Goal: Transaction & Acquisition: Book appointment/travel/reservation

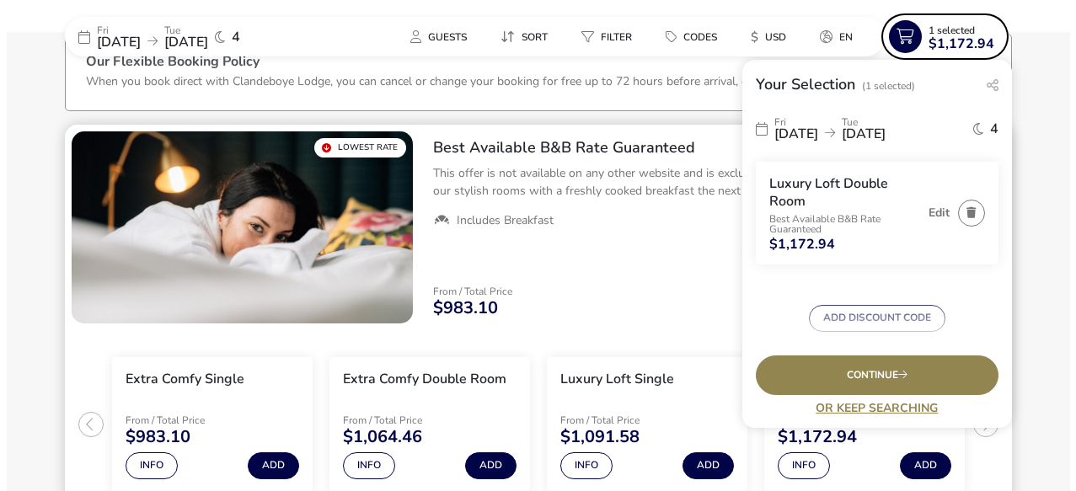
scroll to position [104, 0]
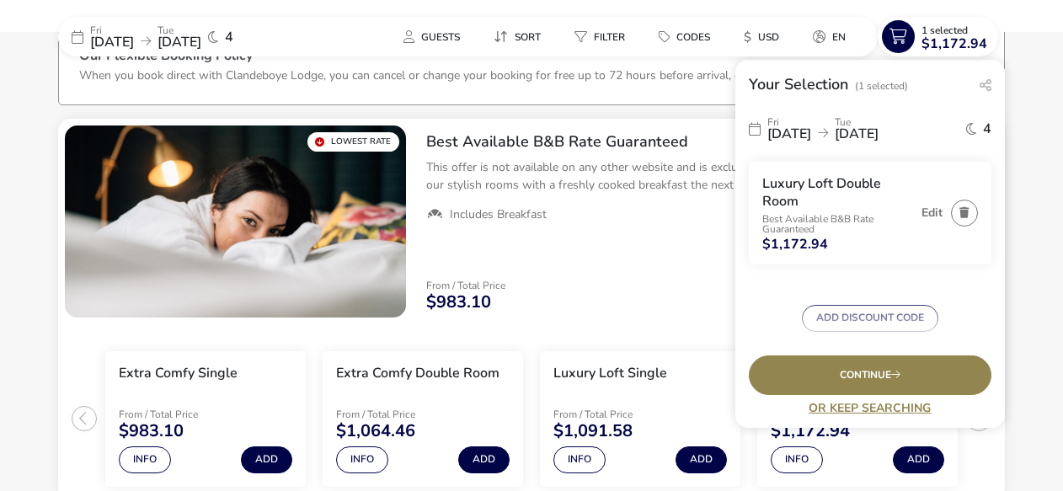
click at [808, 134] on span "[DATE]" at bounding box center [790, 134] width 44 height 19
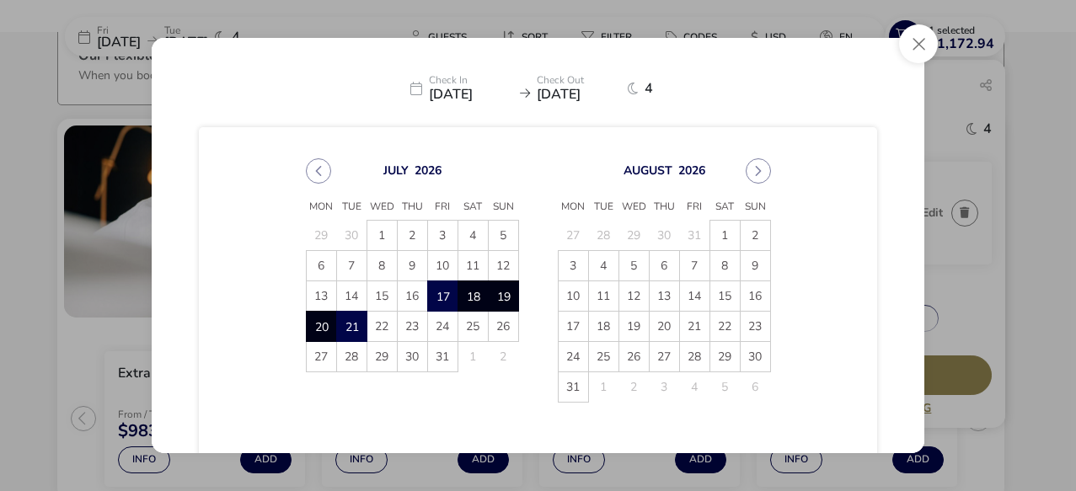
click at [494, 291] on span "19" at bounding box center [503, 295] width 29 height 29
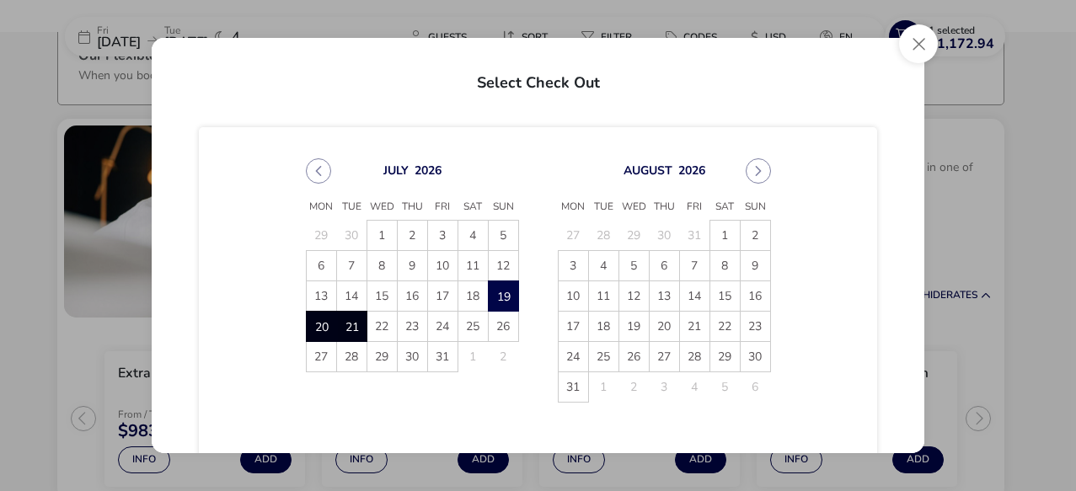
click at [346, 322] on span "21" at bounding box center [351, 326] width 29 height 29
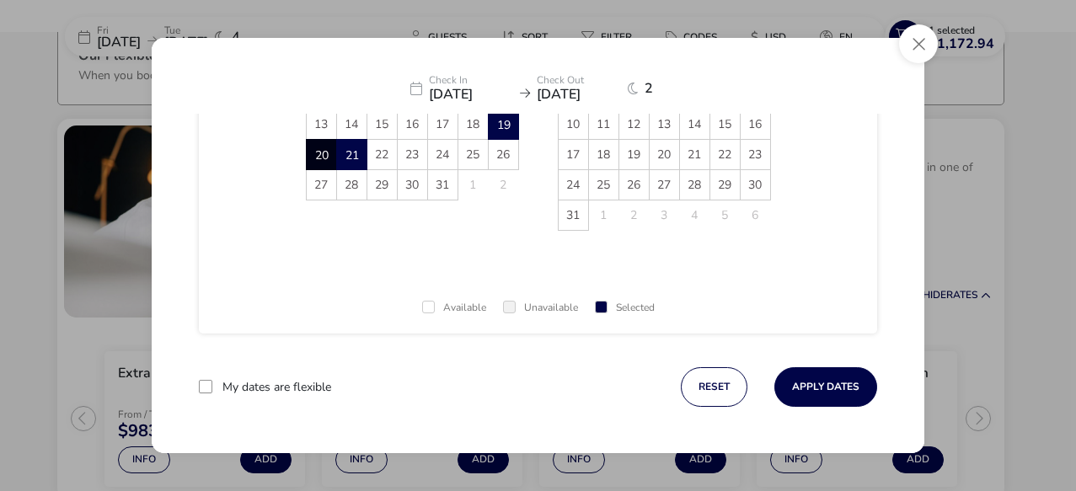
scroll to position [173, 0]
click at [814, 381] on button "Apply Dates" at bounding box center [825, 387] width 103 height 40
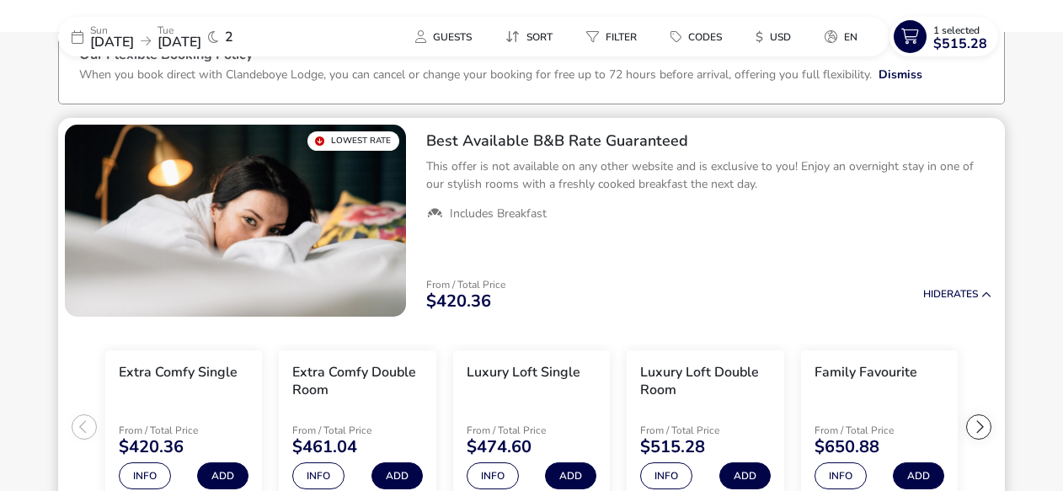
scroll to position [46, 0]
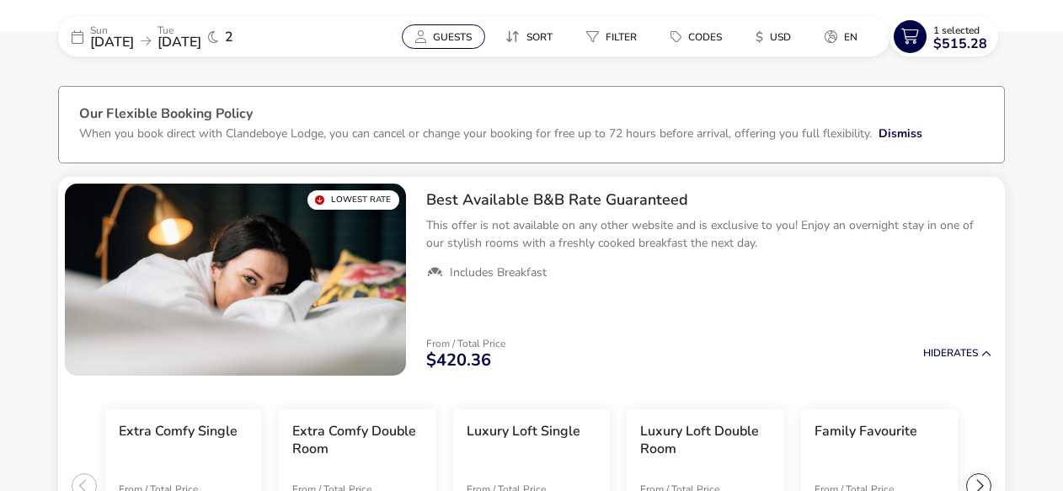
click at [449, 35] on span "Guests" at bounding box center [452, 36] width 39 height 13
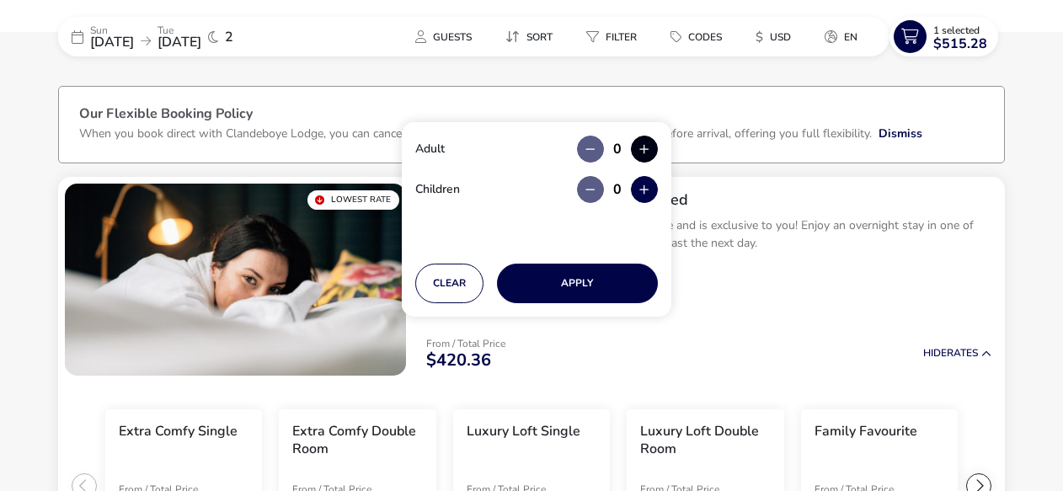
click at [644, 141] on button "button" at bounding box center [644, 149] width 27 height 27
click at [645, 139] on button "button" at bounding box center [644, 149] width 27 height 27
type input "2"
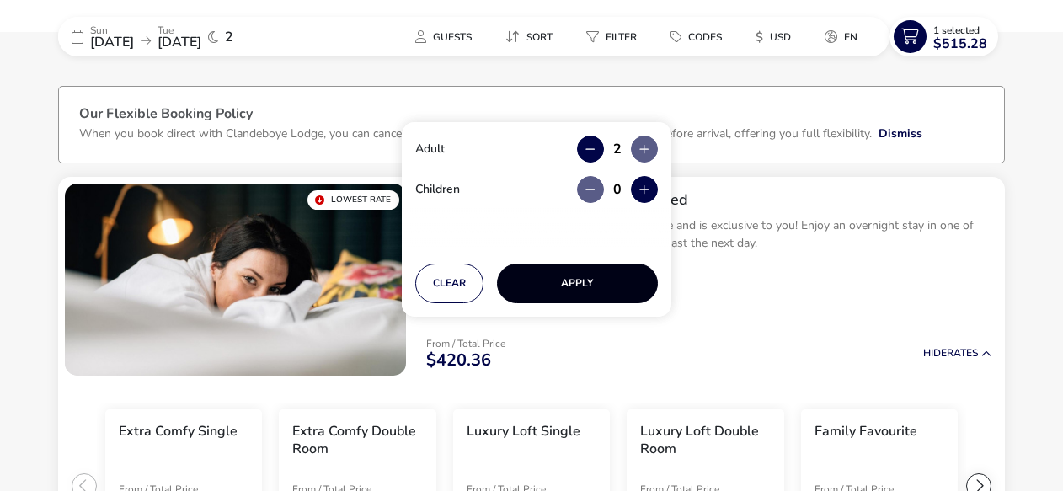
click at [562, 286] on button "Apply" at bounding box center [577, 284] width 161 height 40
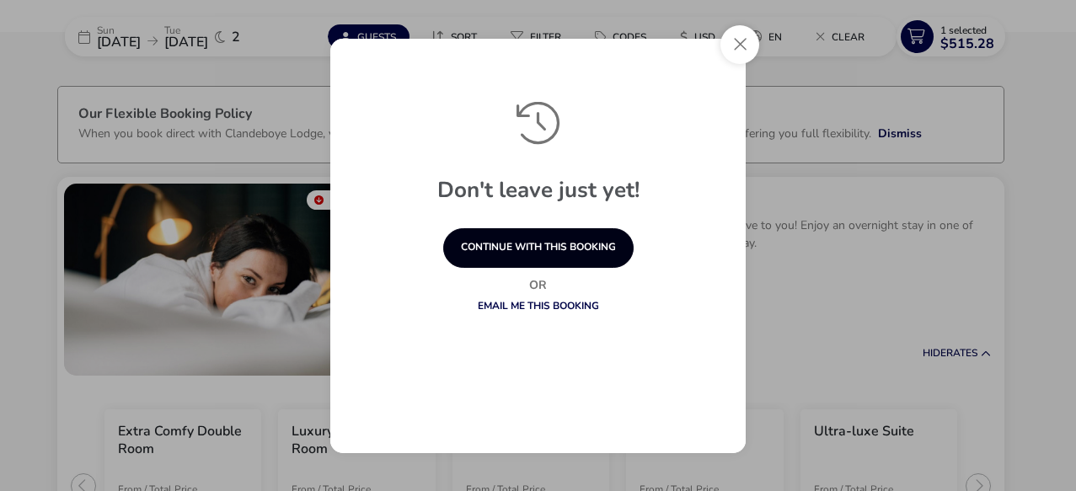
click at [567, 243] on button "continue with this booking" at bounding box center [538, 248] width 190 height 40
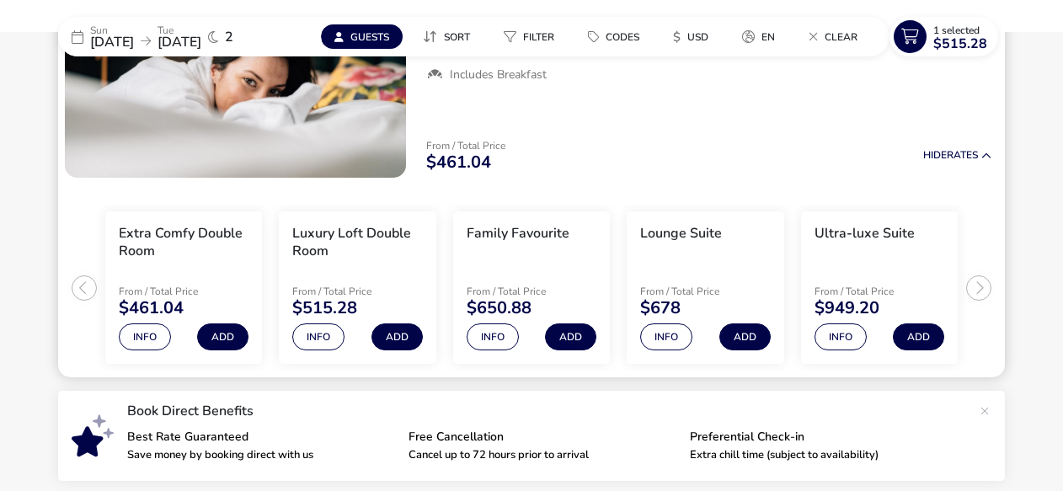
scroll to position [249, 0]
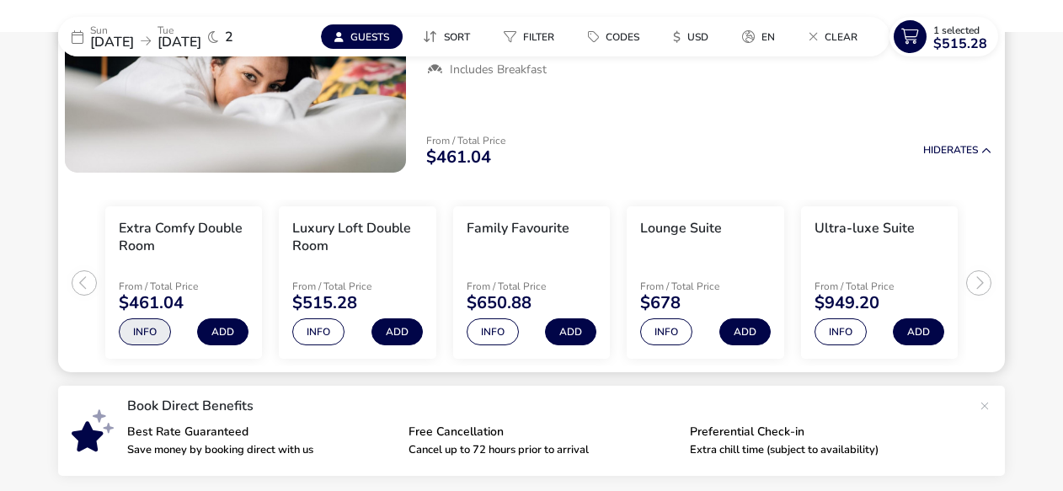
click at [137, 332] on button "Info" at bounding box center [145, 331] width 52 height 27
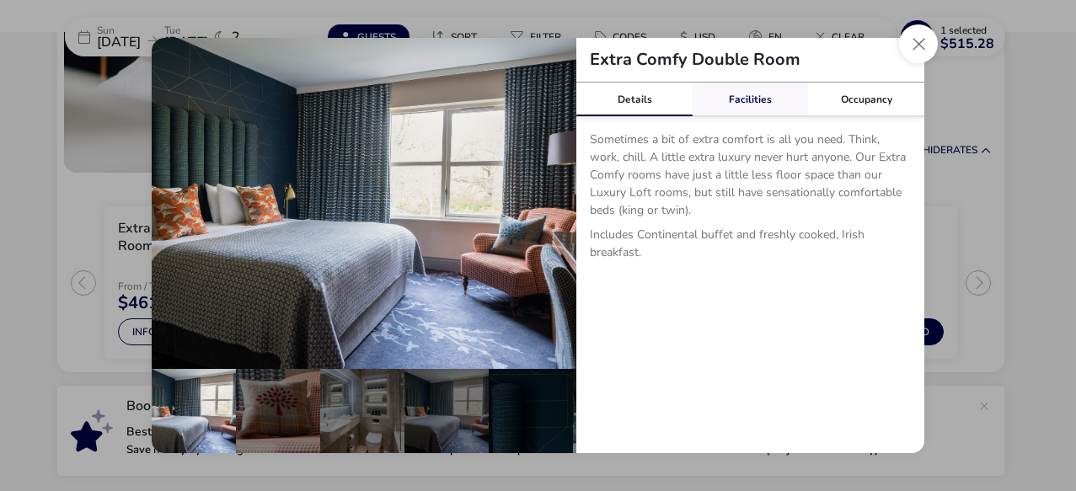
click at [755, 101] on link "Facilities" at bounding box center [751, 100] width 116 height 34
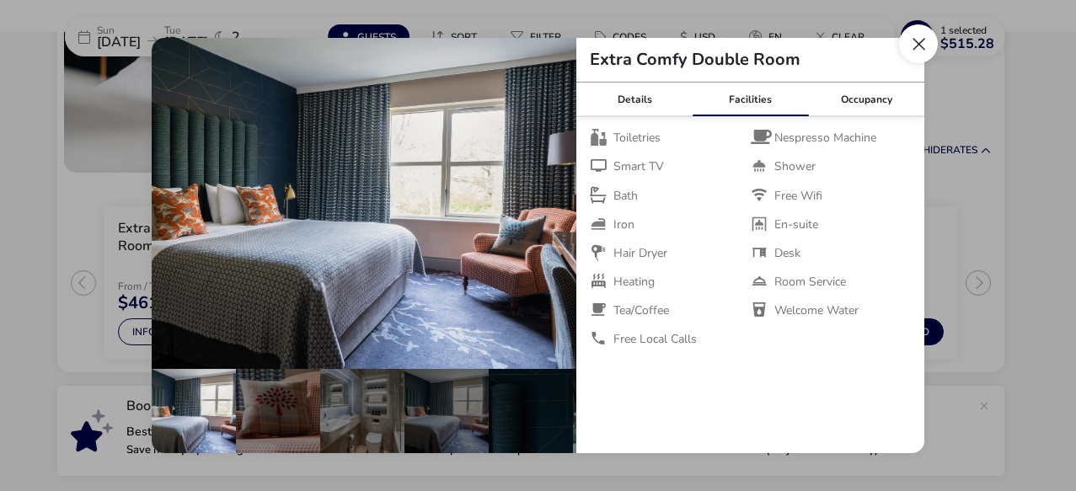
click at [919, 41] on button "Close dialog" at bounding box center [918, 43] width 39 height 39
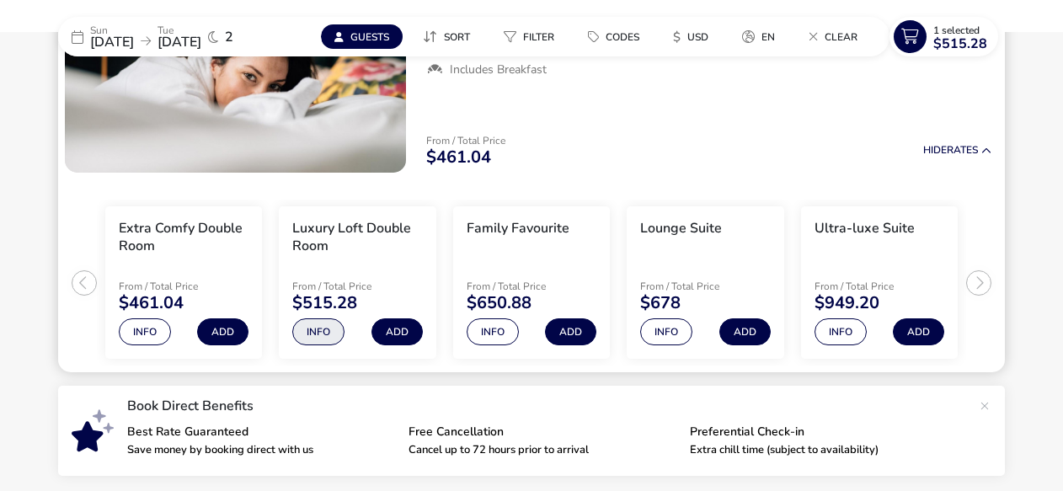
click at [313, 329] on button "Info" at bounding box center [318, 331] width 52 height 27
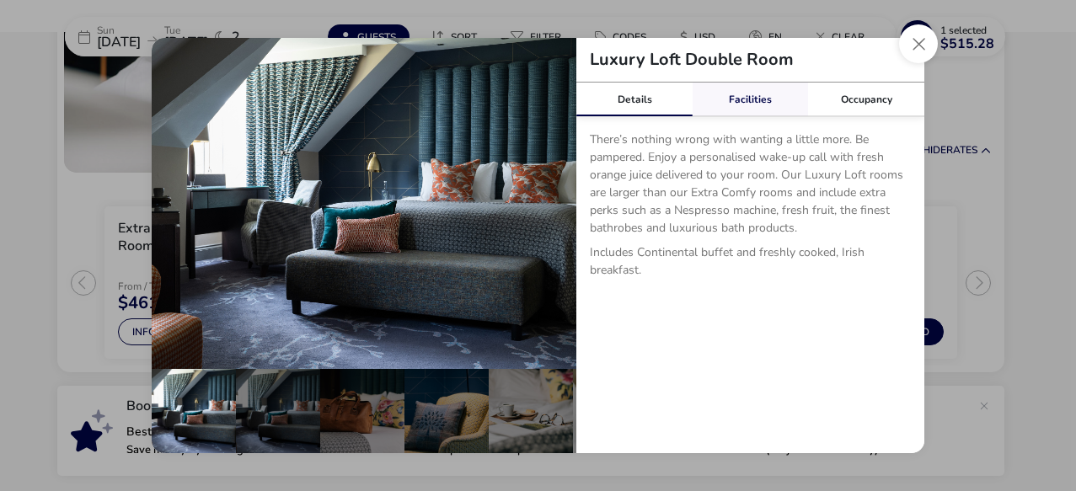
click at [743, 94] on link "Facilities" at bounding box center [751, 100] width 116 height 34
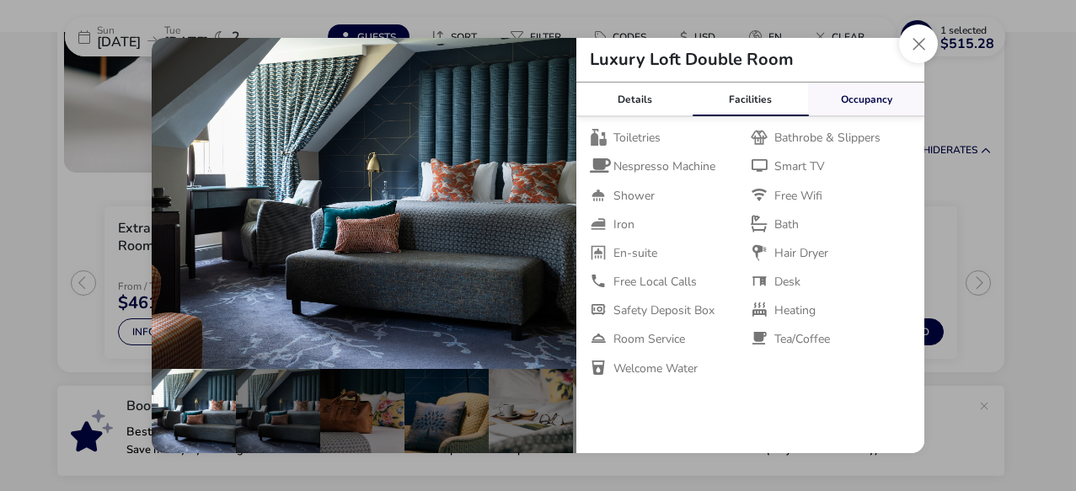
click at [871, 94] on link "Occupancy" at bounding box center [866, 100] width 116 height 34
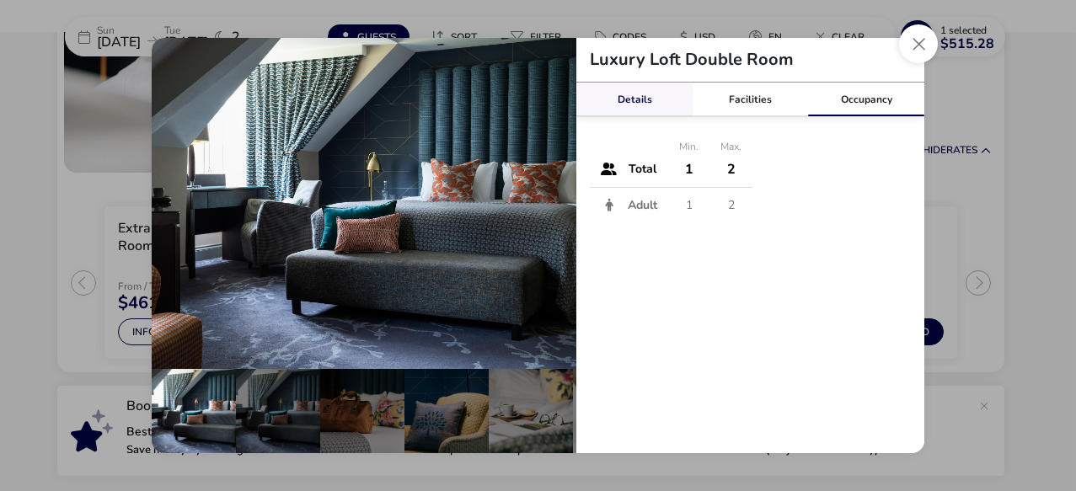
click at [624, 92] on link "Details" at bounding box center [634, 100] width 116 height 34
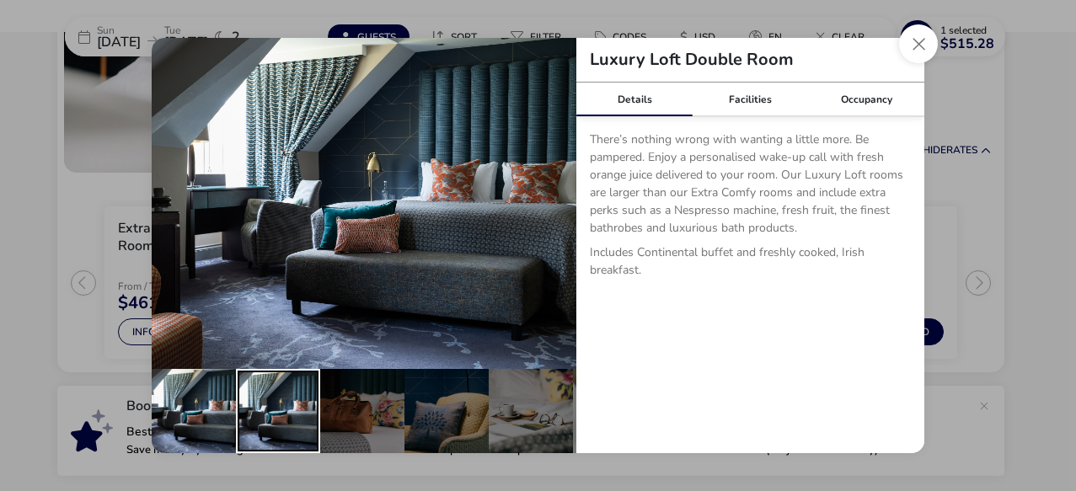
click at [272, 393] on div "details" at bounding box center [278, 411] width 84 height 84
click at [193, 393] on div "details" at bounding box center [194, 411] width 84 height 84
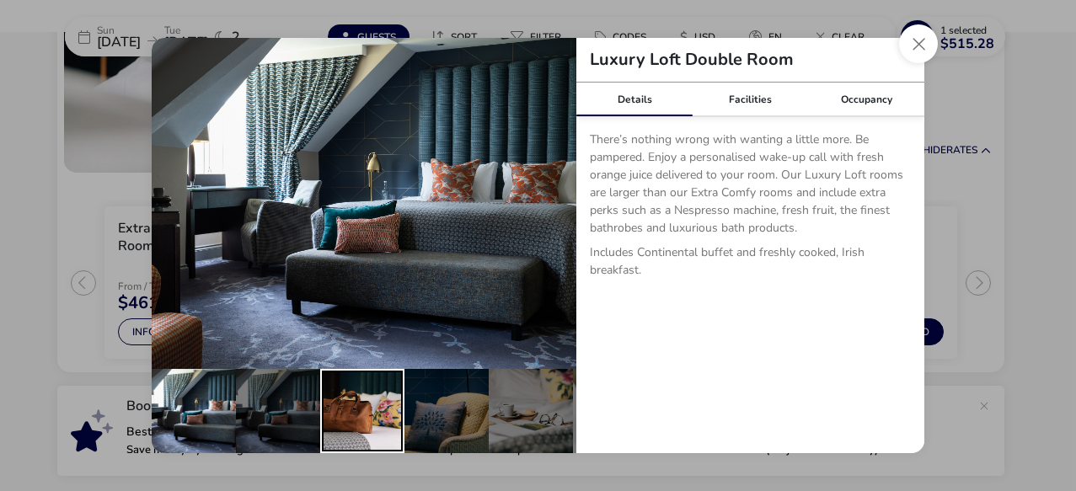
click at [370, 393] on div "details" at bounding box center [362, 411] width 84 height 84
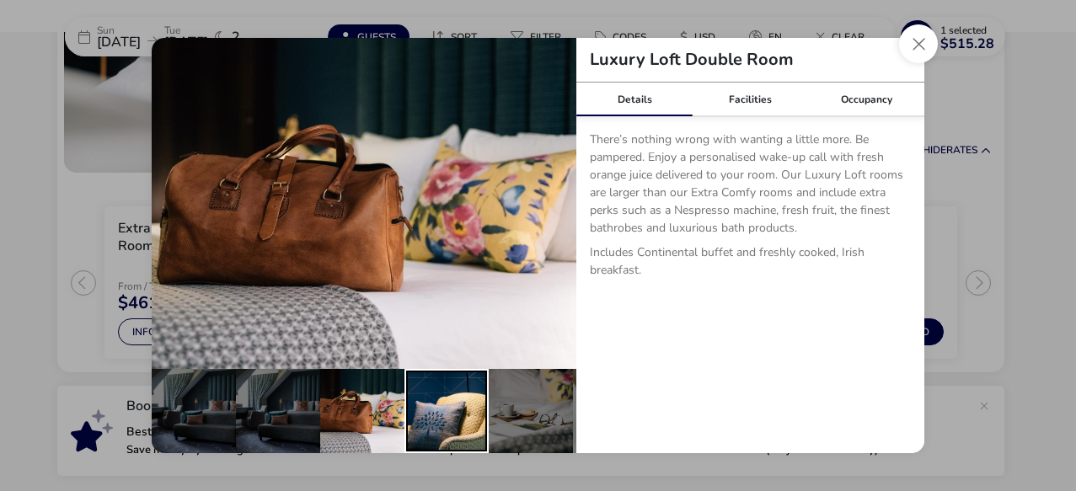
click at [471, 389] on div "details" at bounding box center [446, 411] width 84 height 84
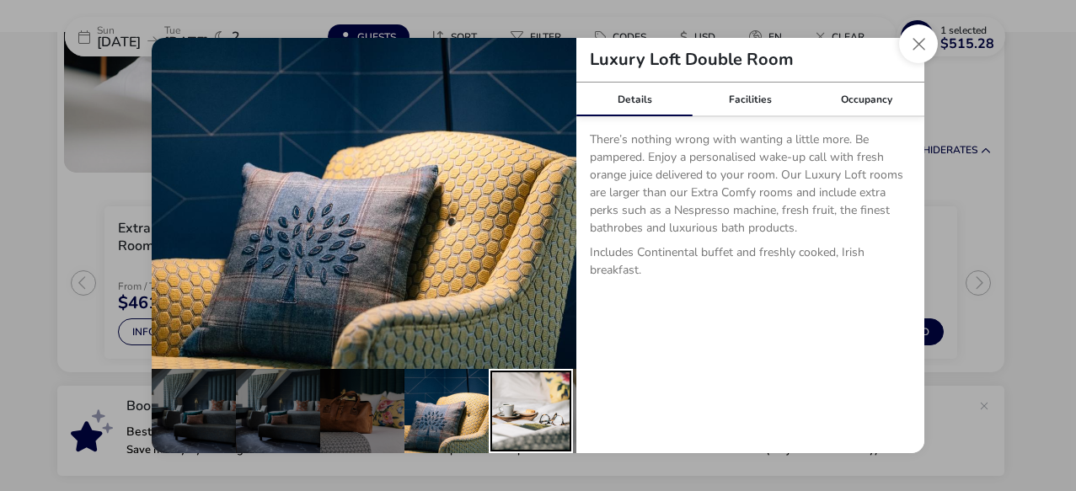
click at [543, 396] on div "details" at bounding box center [531, 411] width 84 height 84
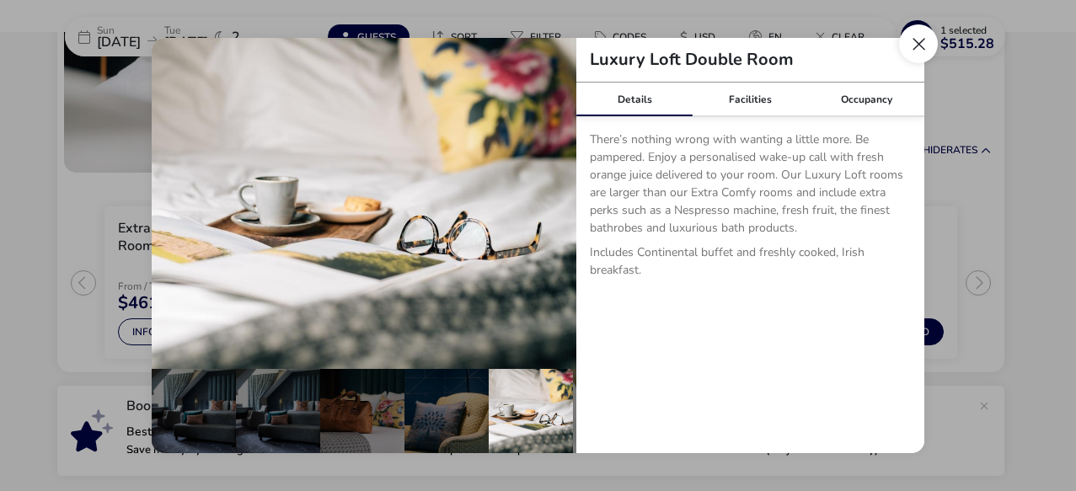
click at [918, 39] on button "Close dialog" at bounding box center [918, 43] width 39 height 39
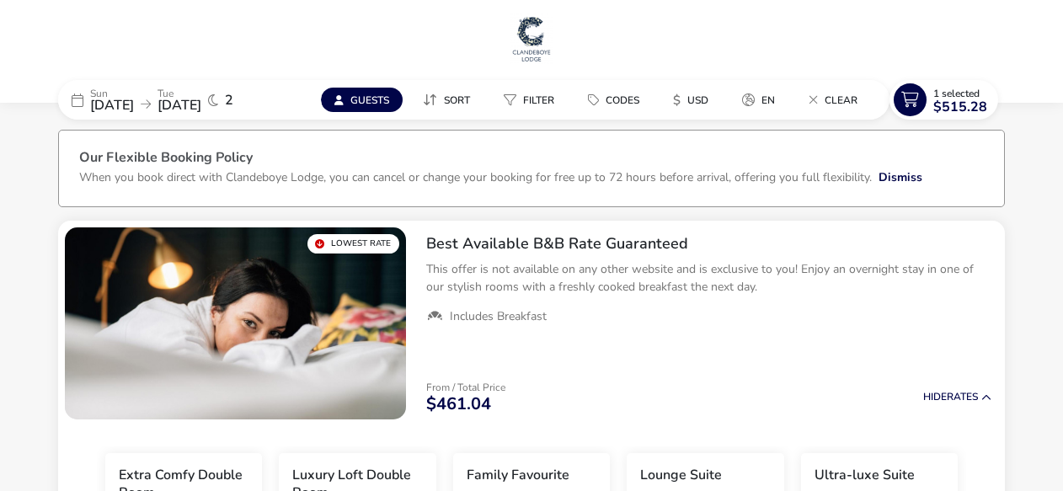
scroll to position [0, 0]
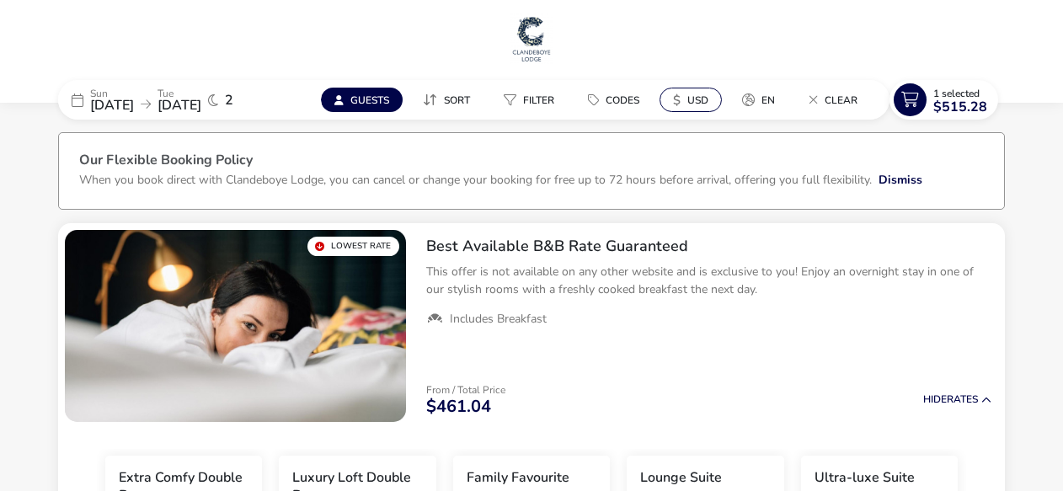
click at [698, 96] on span "USD" at bounding box center [698, 100] width 21 height 13
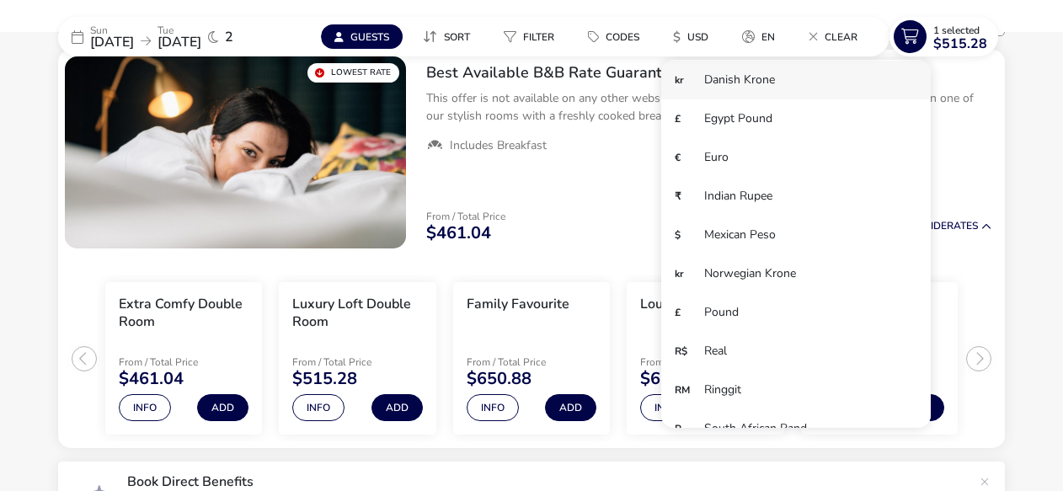
scroll to position [116, 0]
click at [767, 34] on span "en" at bounding box center [768, 36] width 13 height 13
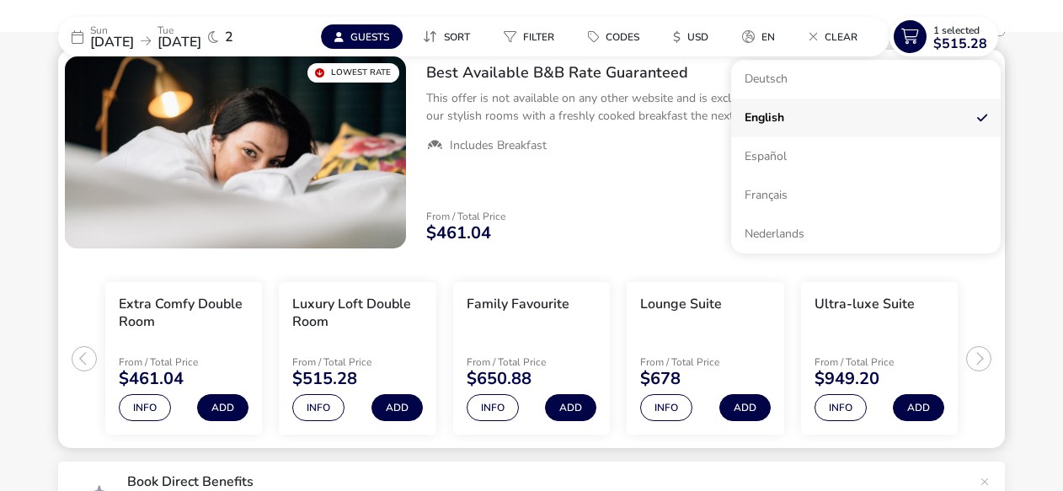
click at [623, 187] on div "Best Available B&B Rate Guaranteed This offer is not available on any other web…" at bounding box center [709, 153] width 592 height 206
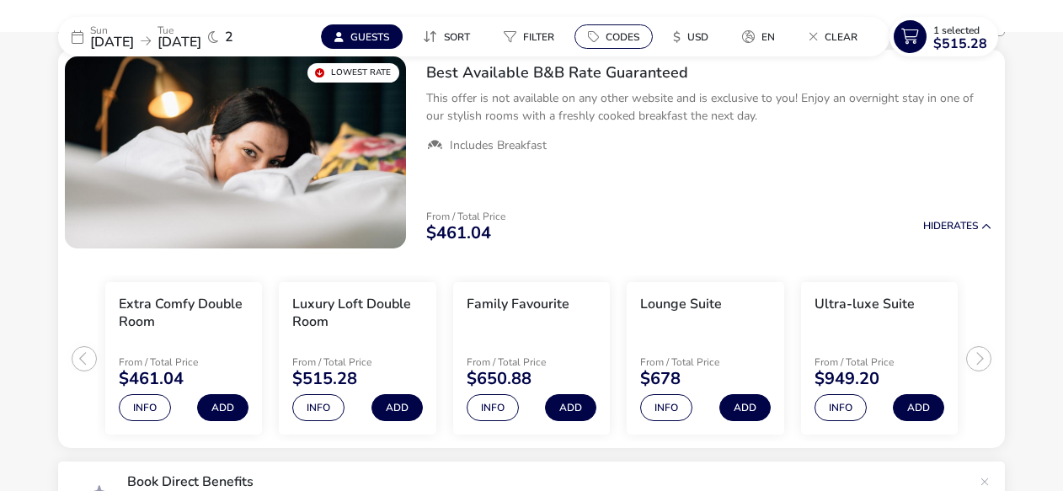
click at [616, 30] on span "Codes" at bounding box center [623, 36] width 34 height 13
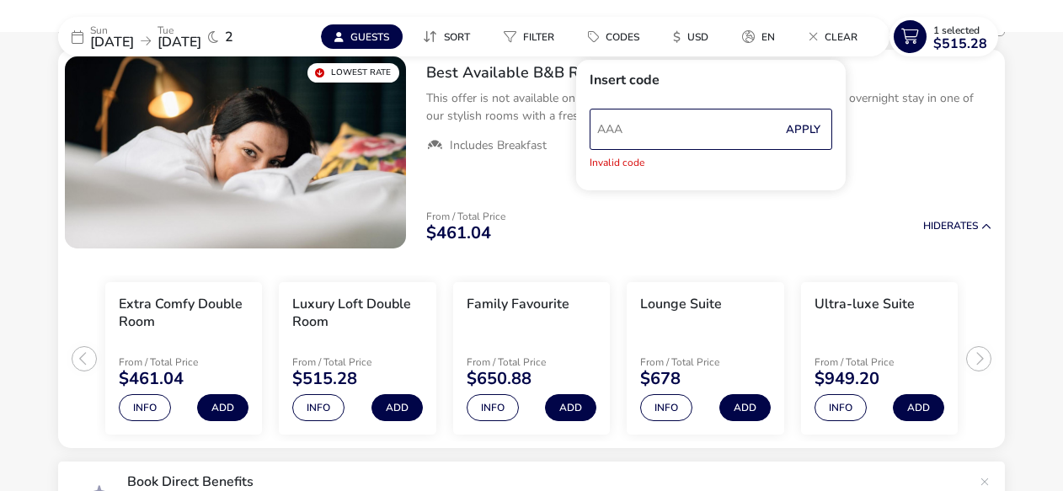
click at [618, 124] on input "AAA" at bounding box center [711, 129] width 243 height 41
click at [635, 128] on input "AARP" at bounding box center [711, 129] width 243 height 41
type input "A"
type input "SENIOR"
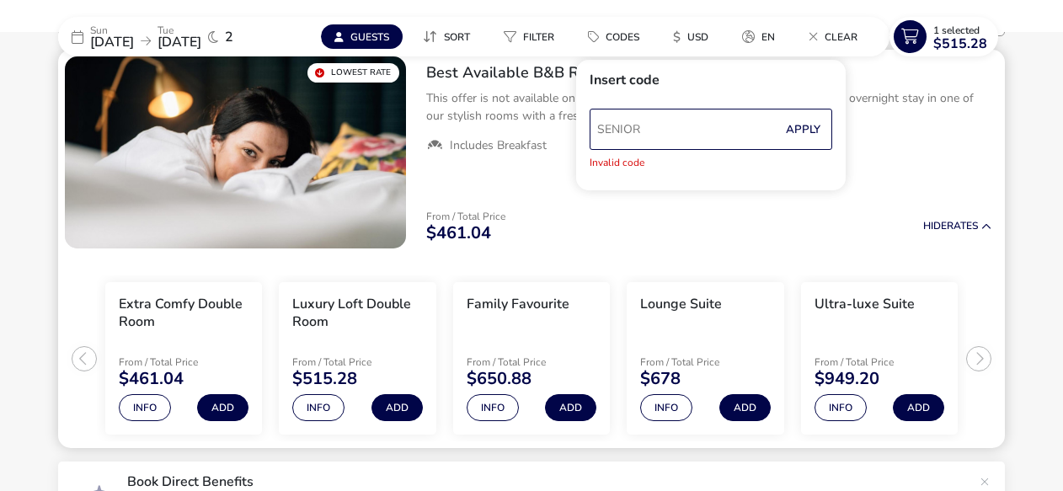
drag, startPoint x: 652, startPoint y: 130, endPoint x: 574, endPoint y: 133, distance: 78.4
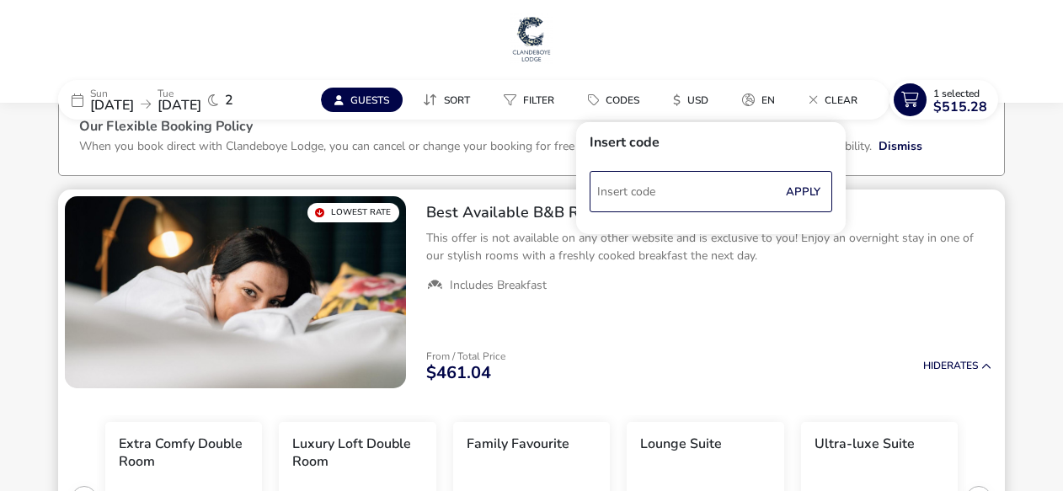
scroll to position [0, 0]
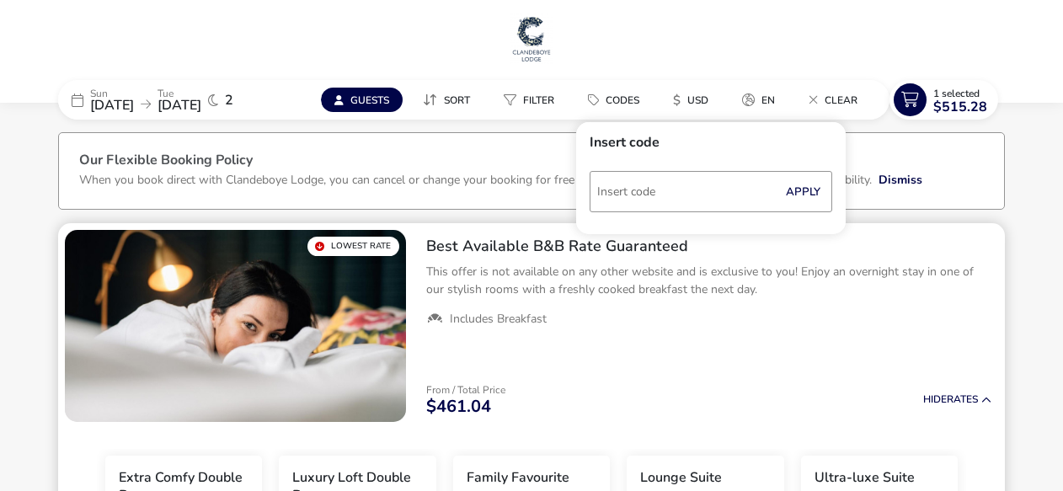
click at [647, 334] on div "Best Available B&B Rate Guaranteed This offer is not available on any other web…" at bounding box center [709, 282] width 592 height 118
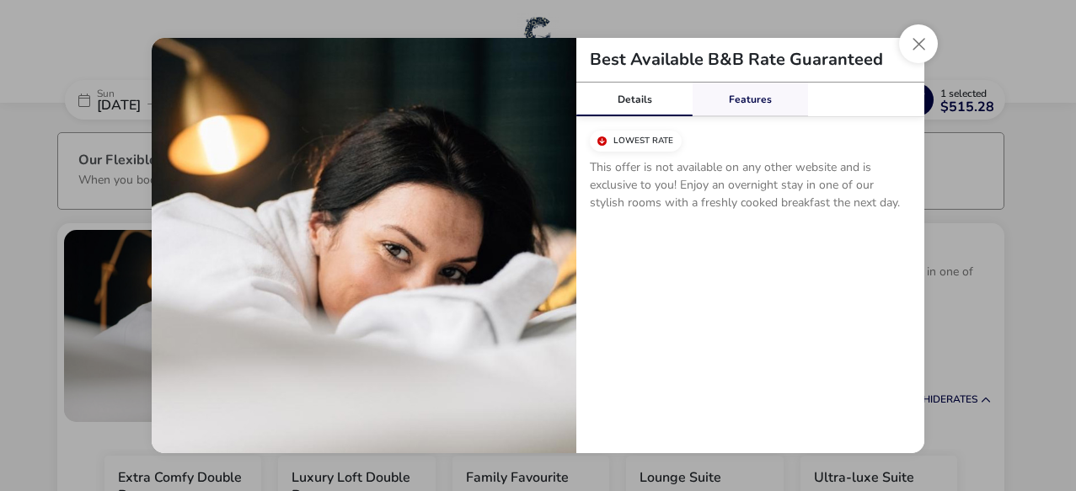
click at [752, 94] on link "Features" at bounding box center [751, 100] width 116 height 34
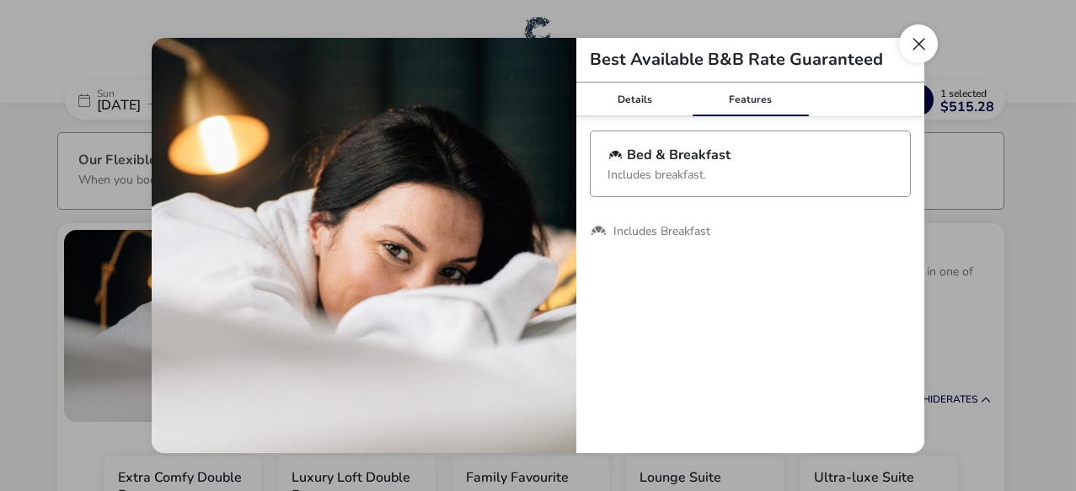
click at [914, 45] on button "Close modal" at bounding box center [918, 43] width 39 height 39
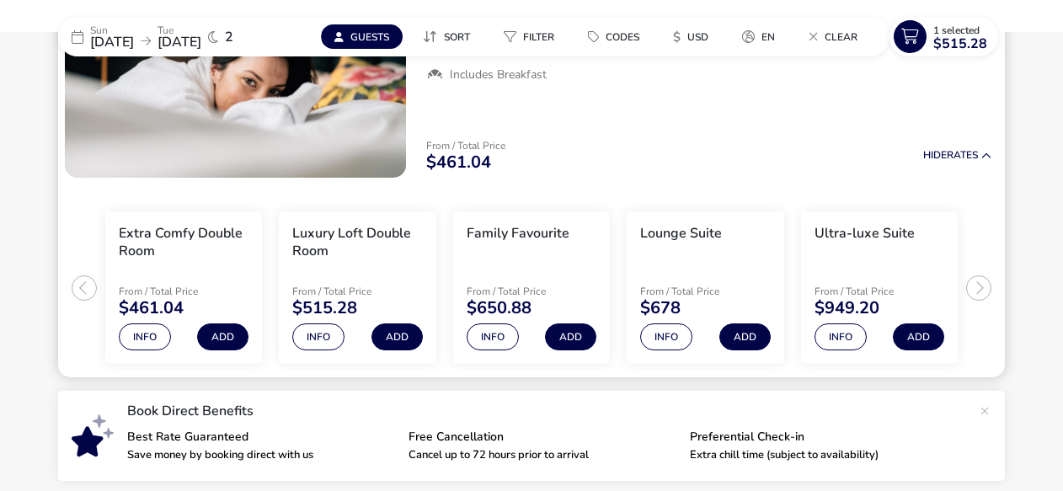
scroll to position [281, 0]
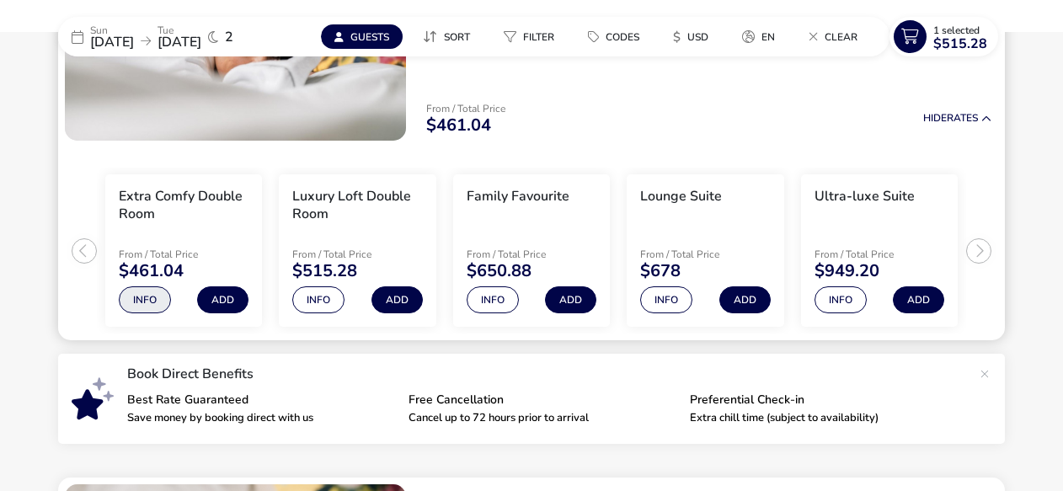
click at [135, 296] on button "Info" at bounding box center [145, 299] width 52 height 27
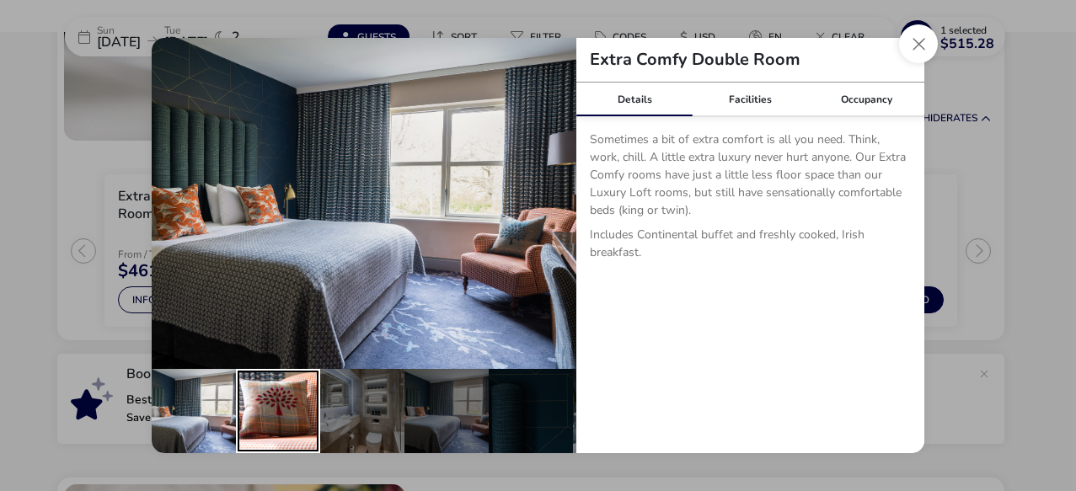
click at [278, 399] on div "details" at bounding box center [278, 411] width 84 height 84
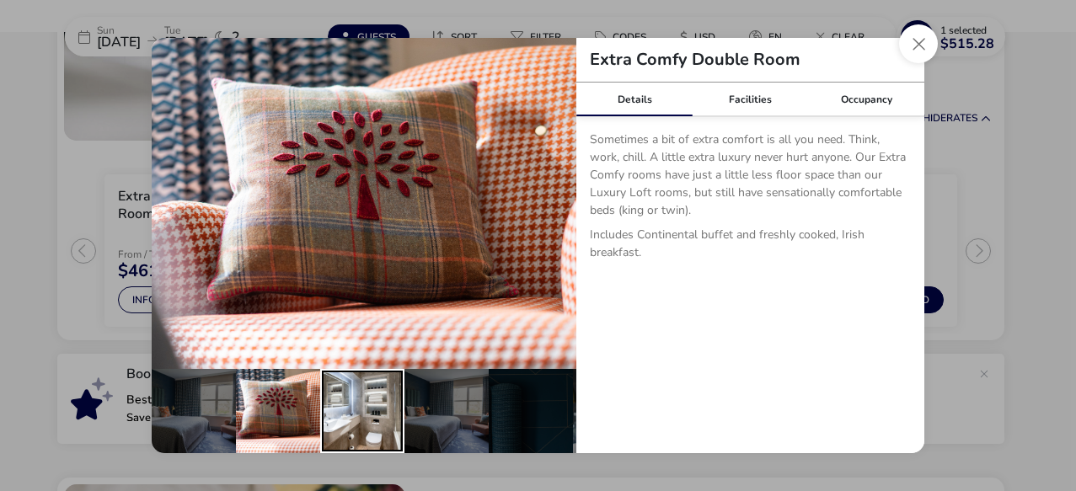
click at [365, 401] on div "details" at bounding box center [362, 411] width 84 height 84
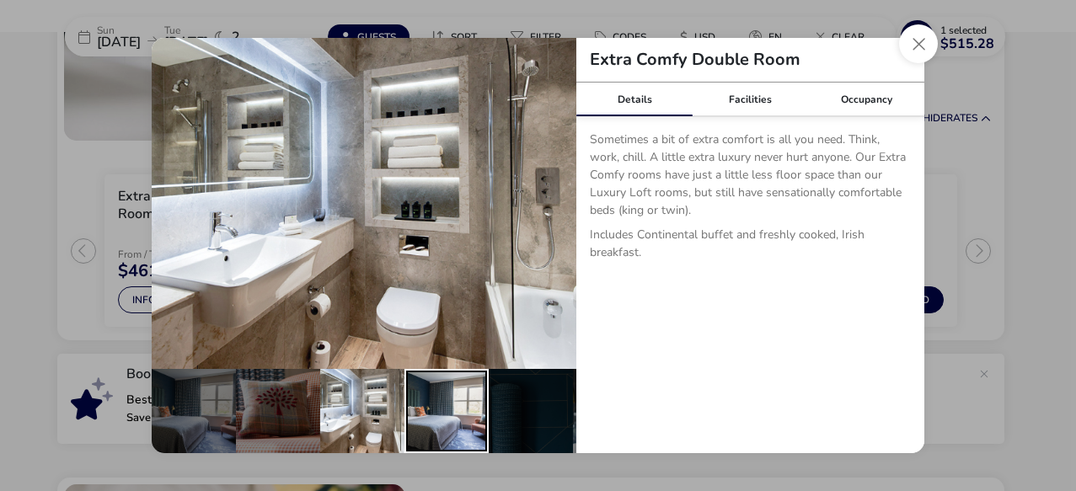
click at [456, 401] on div "details" at bounding box center [446, 411] width 84 height 84
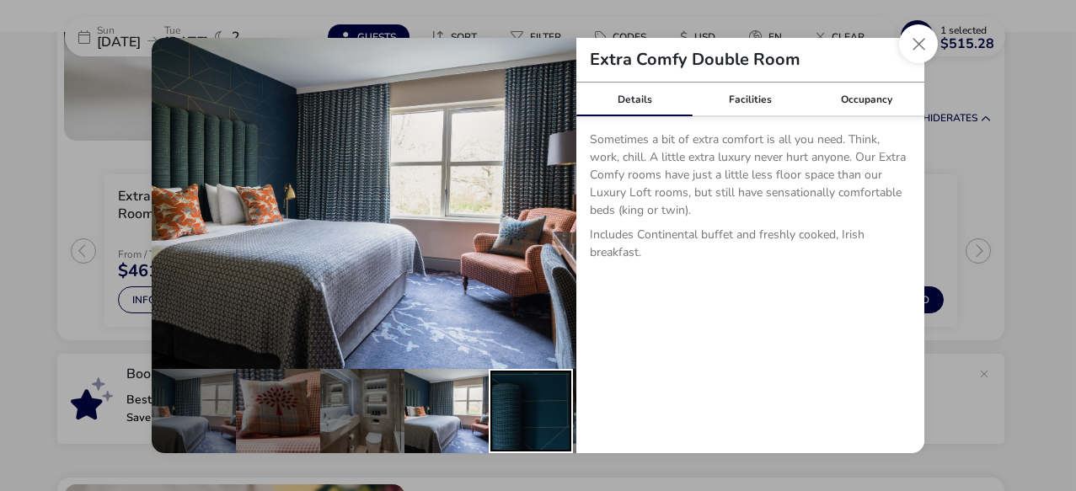
click at [529, 408] on div "details" at bounding box center [531, 411] width 84 height 84
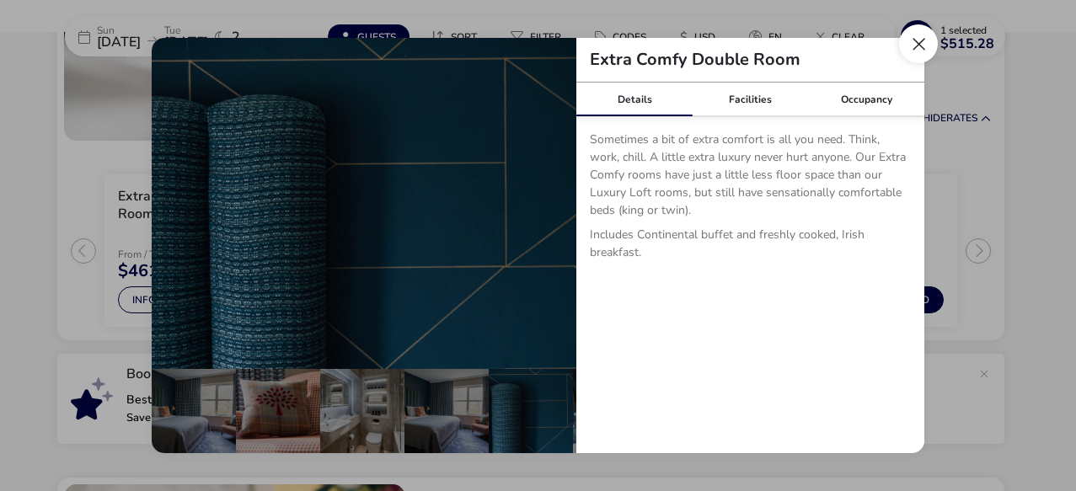
click at [920, 40] on button "Close dialog" at bounding box center [918, 43] width 39 height 39
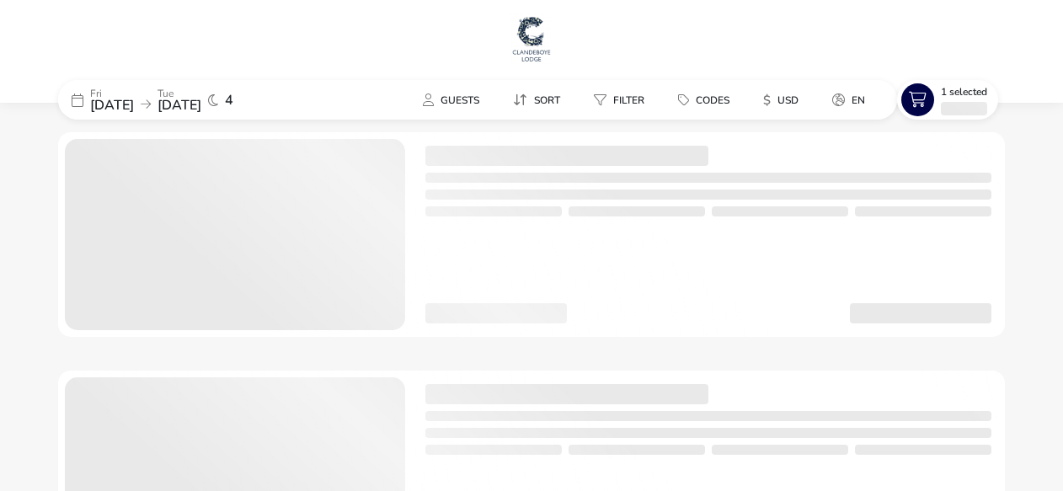
click at [525, 24] on img at bounding box center [532, 38] width 42 height 51
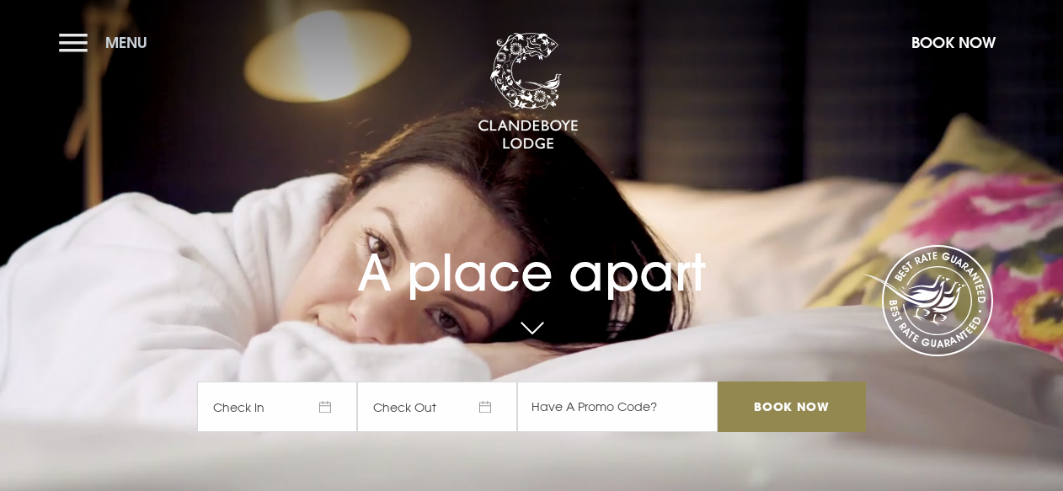
click at [73, 35] on button "Menu" at bounding box center [107, 42] width 97 height 36
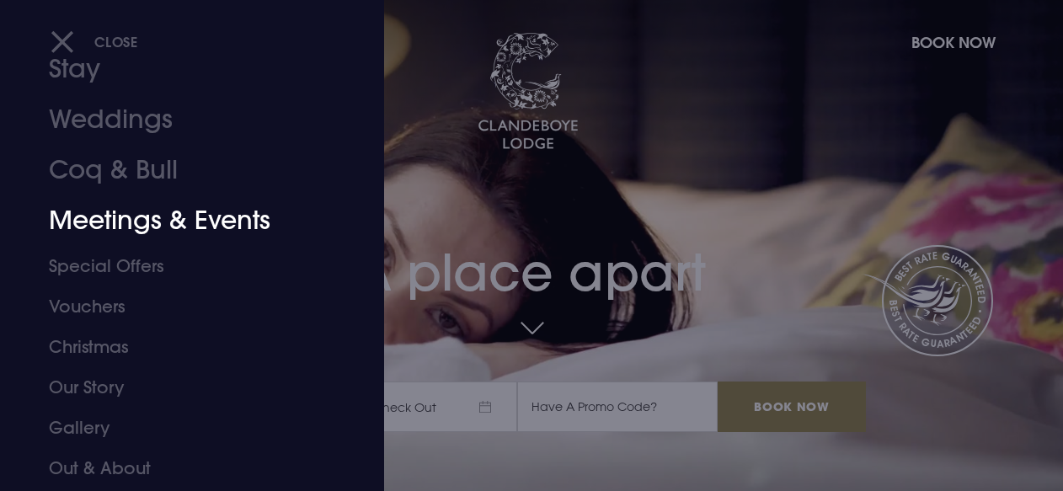
scroll to position [60, 0]
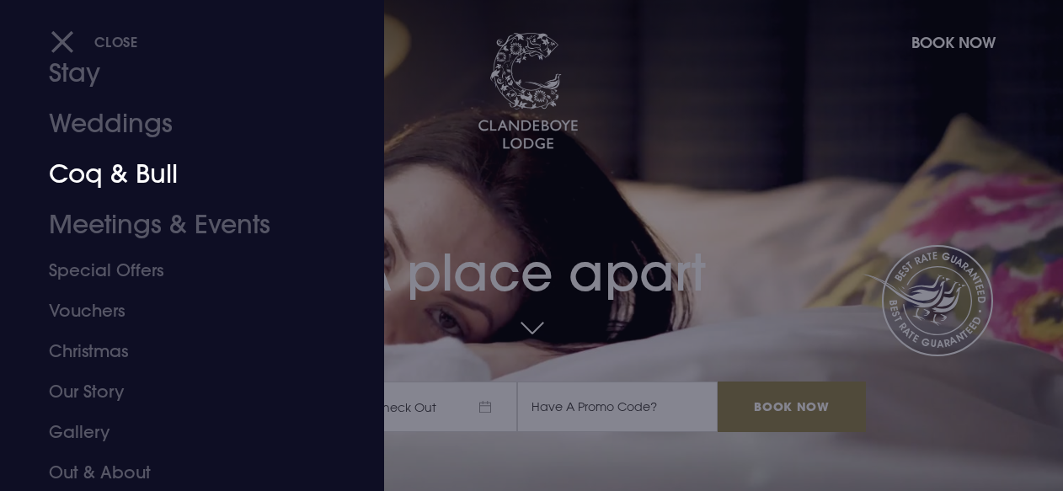
click at [125, 169] on link "Coq & Bull" at bounding box center [181, 174] width 264 height 51
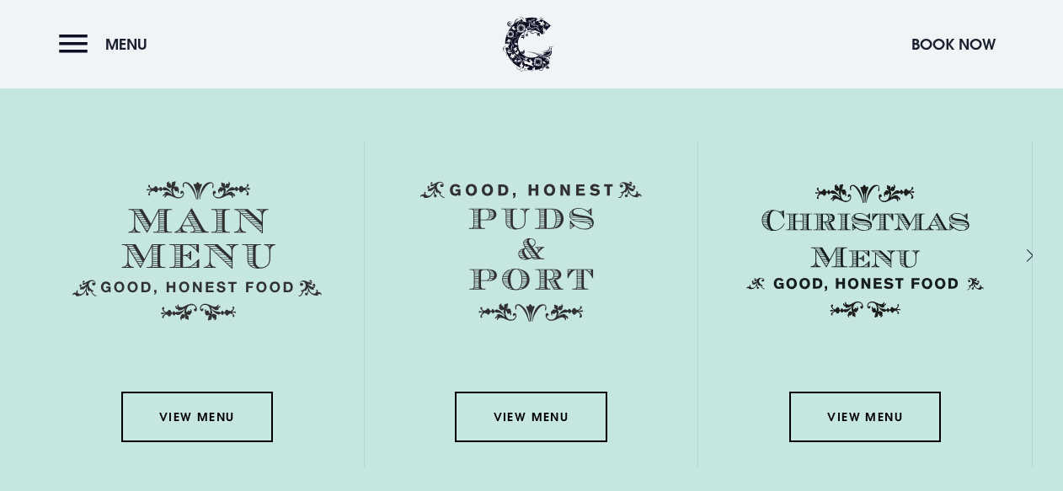
scroll to position [2547, 0]
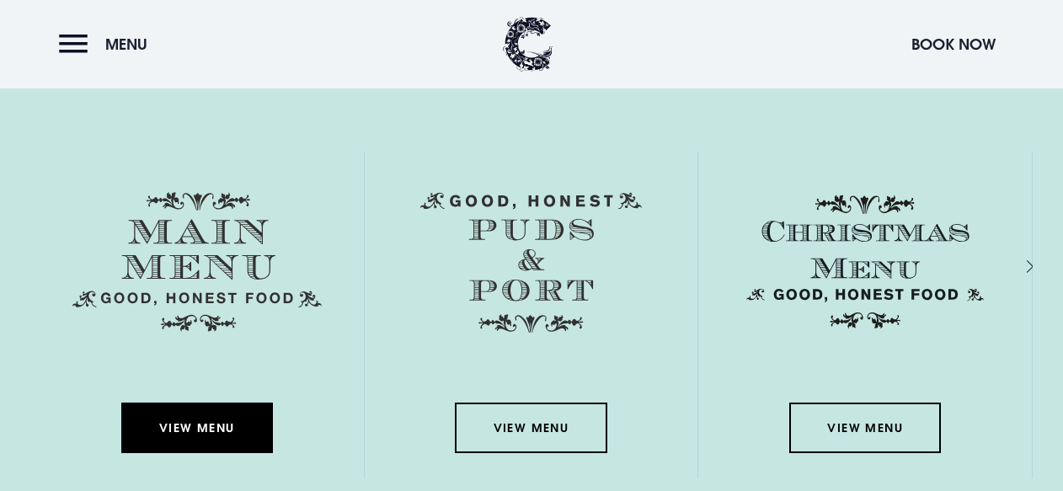
click at [173, 435] on link "View Menu" at bounding box center [197, 428] width 152 height 51
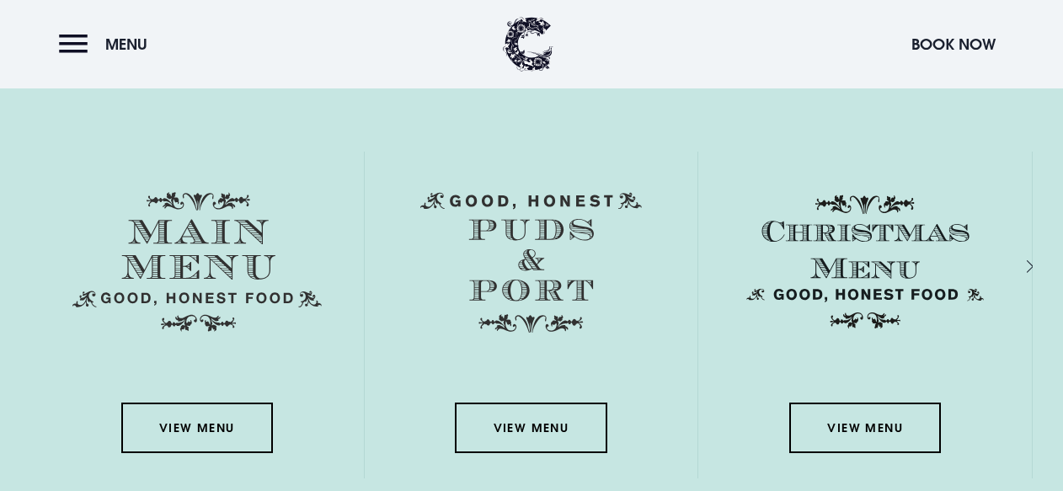
click at [531, 285] on img at bounding box center [531, 263] width 222 height 142
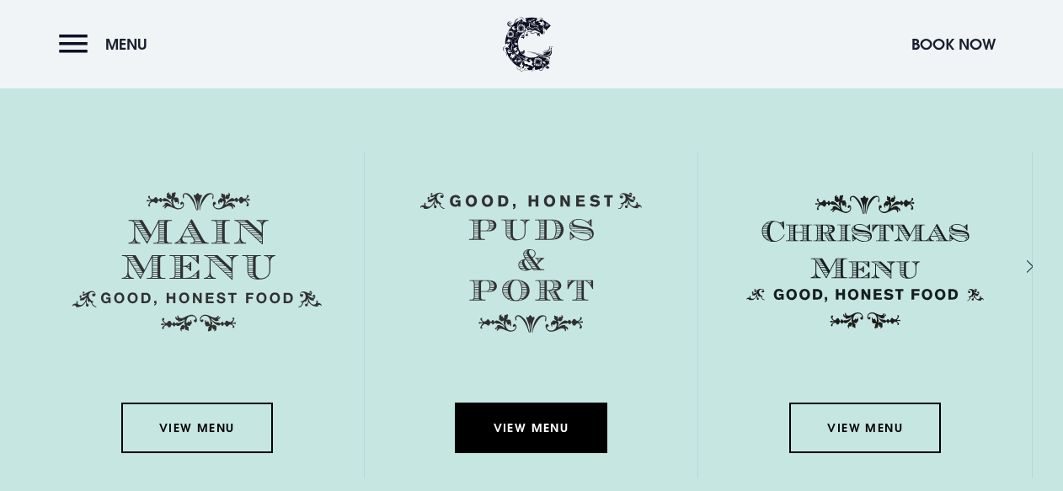
click at [524, 426] on link "View Menu" at bounding box center [531, 428] width 152 height 51
